Goal: Feedback & Contribution: Contribute content

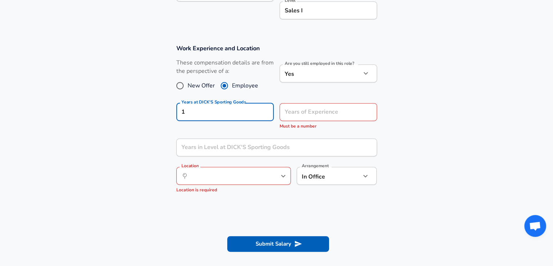
scroll to position [277, 0]
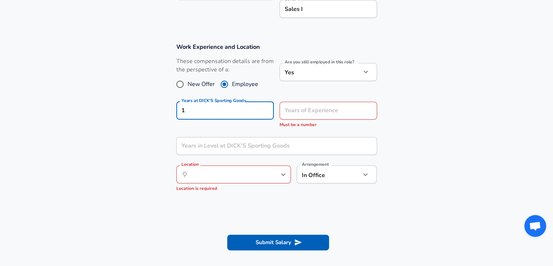
type input "1"
click at [309, 106] on input "Years of Experience" at bounding box center [321, 111] width 82 height 18
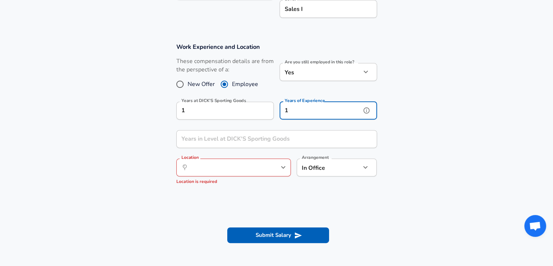
type input "1"
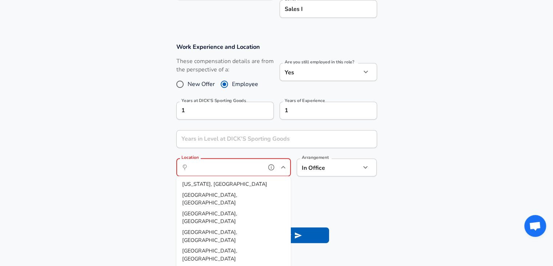
click at [245, 170] on input "Location" at bounding box center [225, 167] width 75 height 11
click at [225, 196] on li "[GEOGRAPHIC_DATA], [GEOGRAPHIC_DATA]" at bounding box center [233, 199] width 115 height 19
type input "[GEOGRAPHIC_DATA], [GEOGRAPHIC_DATA]"
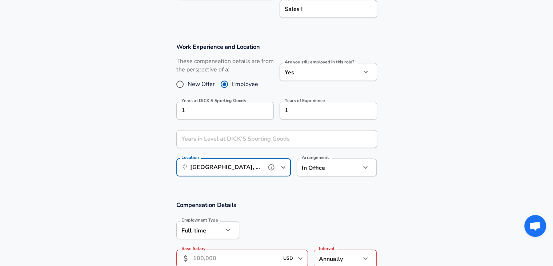
scroll to position [345, 0]
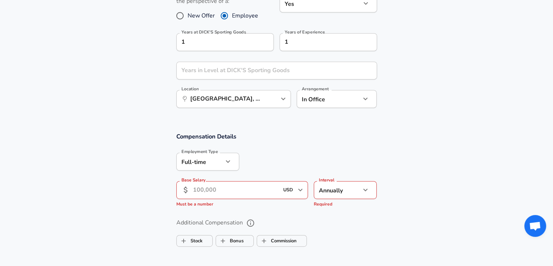
click at [254, 192] on input "Base Salary" at bounding box center [236, 190] width 86 height 18
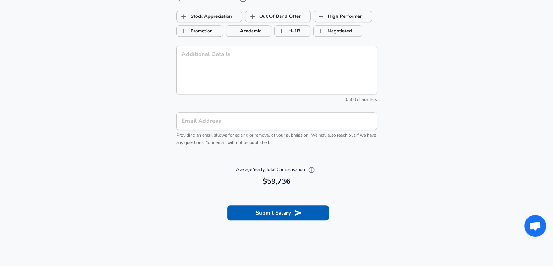
scroll to position [704, 0]
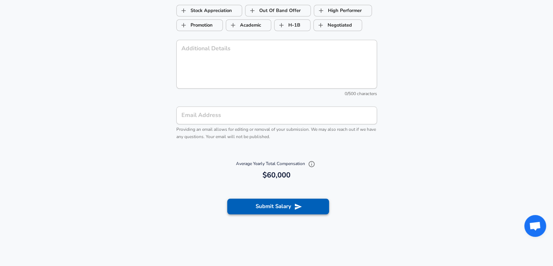
type input "60,000"
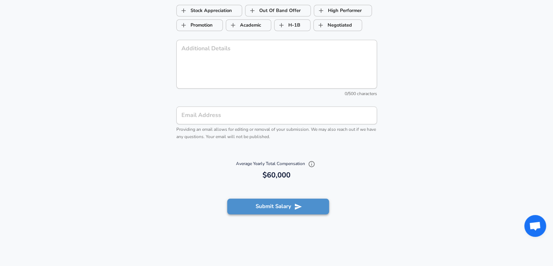
click at [278, 205] on button "Submit Salary" at bounding box center [278, 205] width 102 height 15
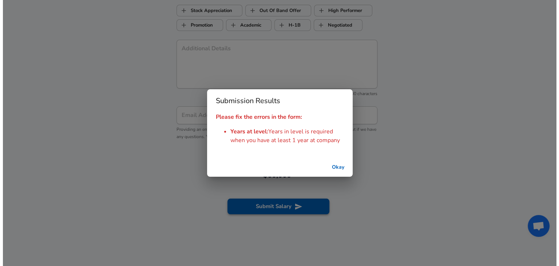
scroll to position [0, 0]
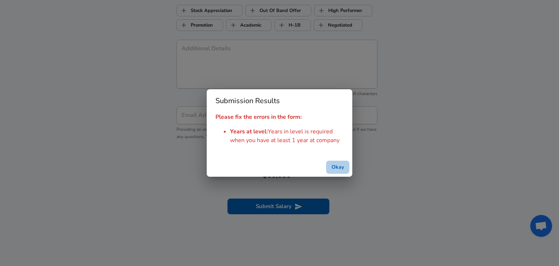
click at [341, 164] on button "Okay" at bounding box center [337, 166] width 23 height 13
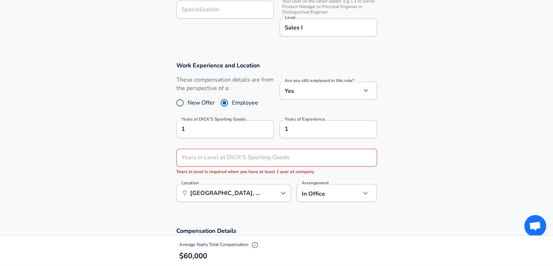
scroll to position [238, 0]
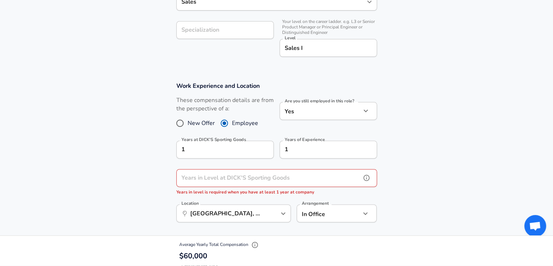
click at [303, 174] on input "Years in Level at DICK'S Sporting Goods" at bounding box center [268, 178] width 185 height 18
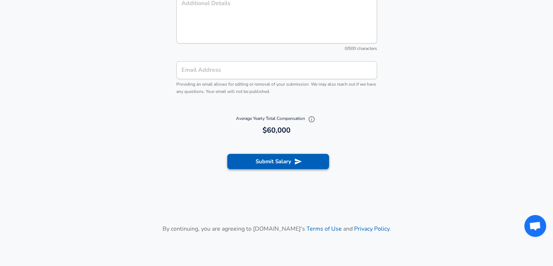
scroll to position [743, 0]
type input "1"
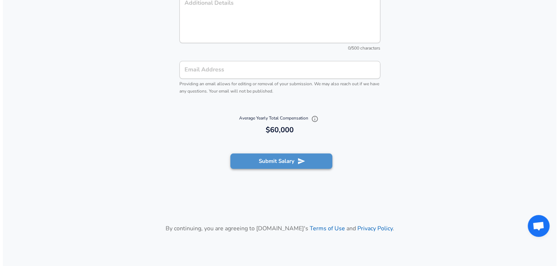
scroll to position [0, 0]
click at [284, 158] on button "Submit Salary" at bounding box center [278, 160] width 102 height 15
